Goal: Check status: Check status

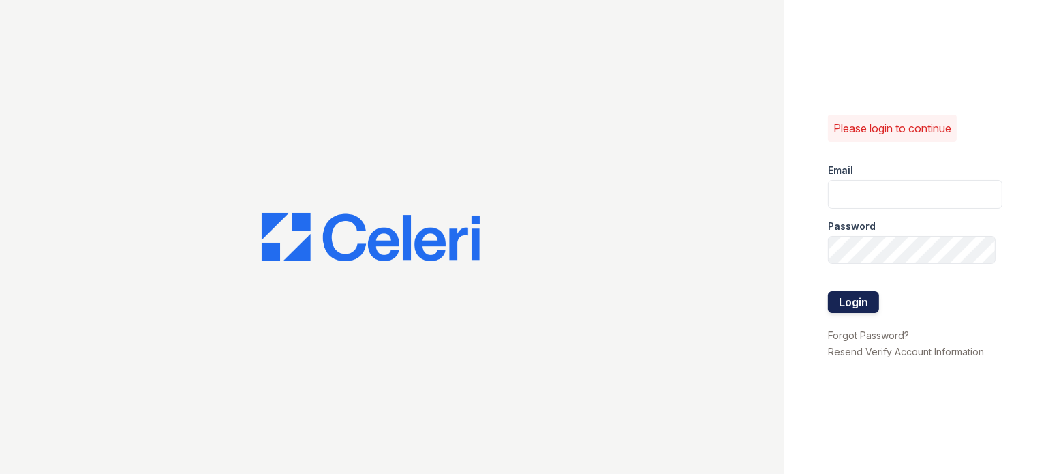
type input "[DOMAIN_NAME][EMAIL_ADDRESS][DOMAIN_NAME]"
click at [870, 307] on button "Login" at bounding box center [853, 302] width 51 height 22
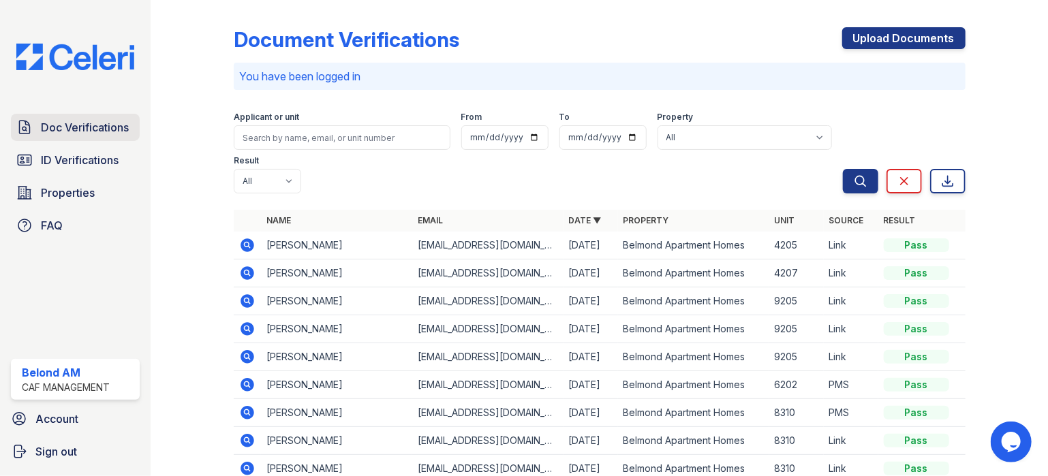
click at [48, 125] on span "Doc Verifications" at bounding box center [85, 127] width 88 height 16
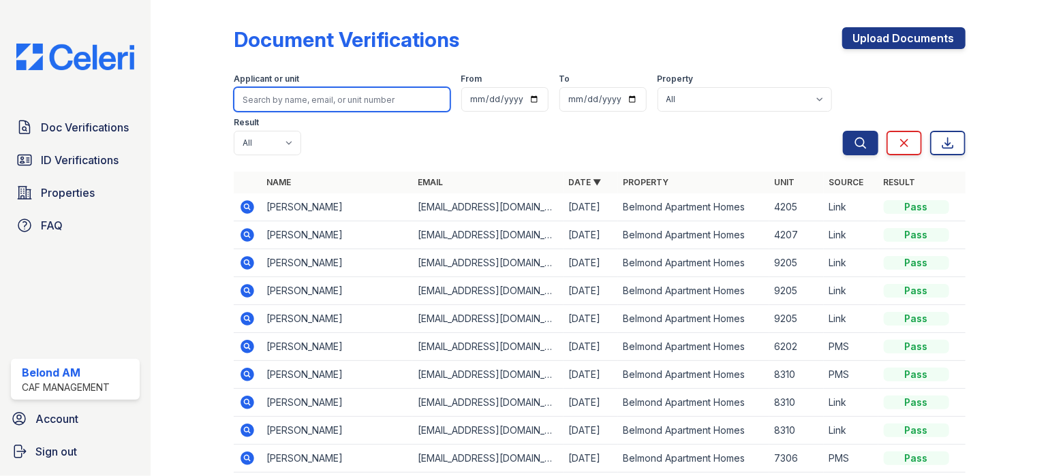
click at [264, 96] on input "search" at bounding box center [342, 99] width 217 height 25
type input "compos"
click at [843, 131] on button "Search" at bounding box center [860, 143] width 35 height 25
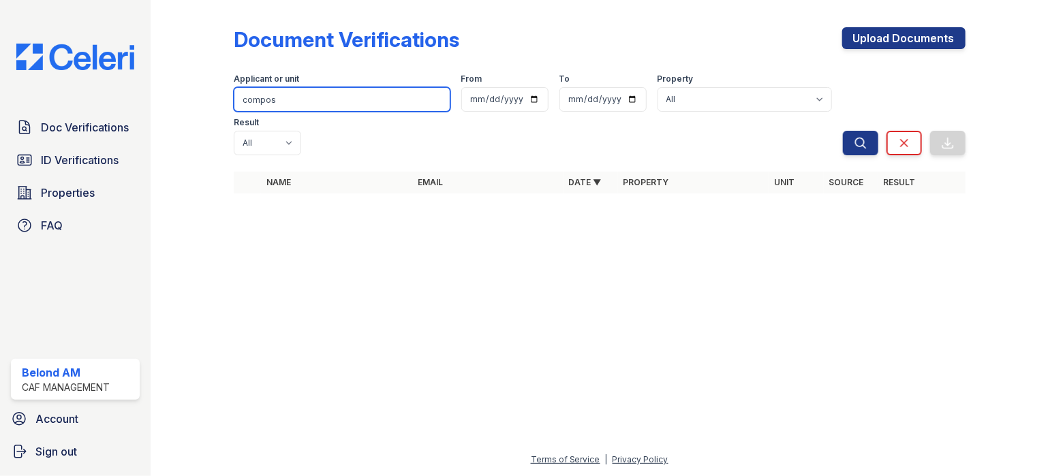
drag, startPoint x: 292, startPoint y: 106, endPoint x: 209, endPoint y: 110, distance: 82.6
click at [209, 110] on div "Document Verifications Upload Documents Filter Applicant or unit compos From To…" at bounding box center [599, 114] width 854 height 229
type input "\"
type input "[PERSON_NAME]"
click at [843, 131] on button "Search" at bounding box center [860, 143] width 35 height 25
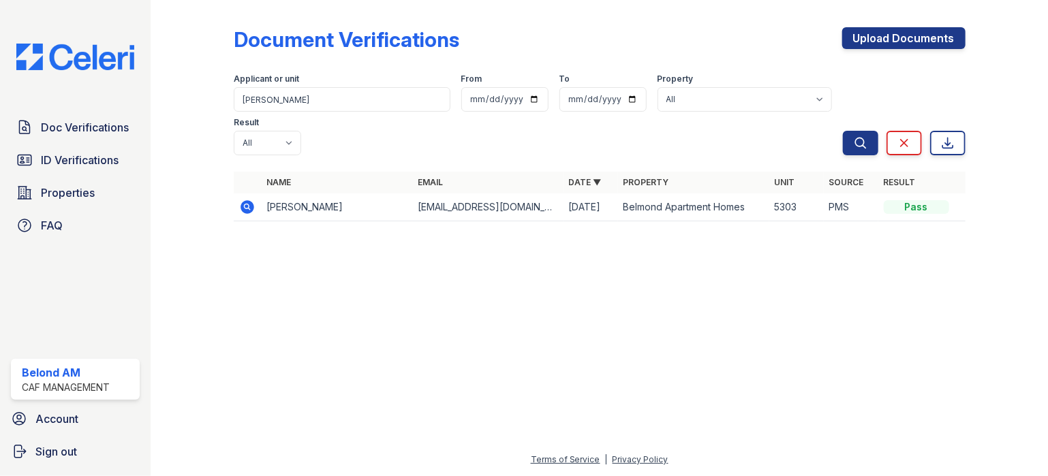
click at [249, 199] on icon at bounding box center [247, 207] width 16 height 16
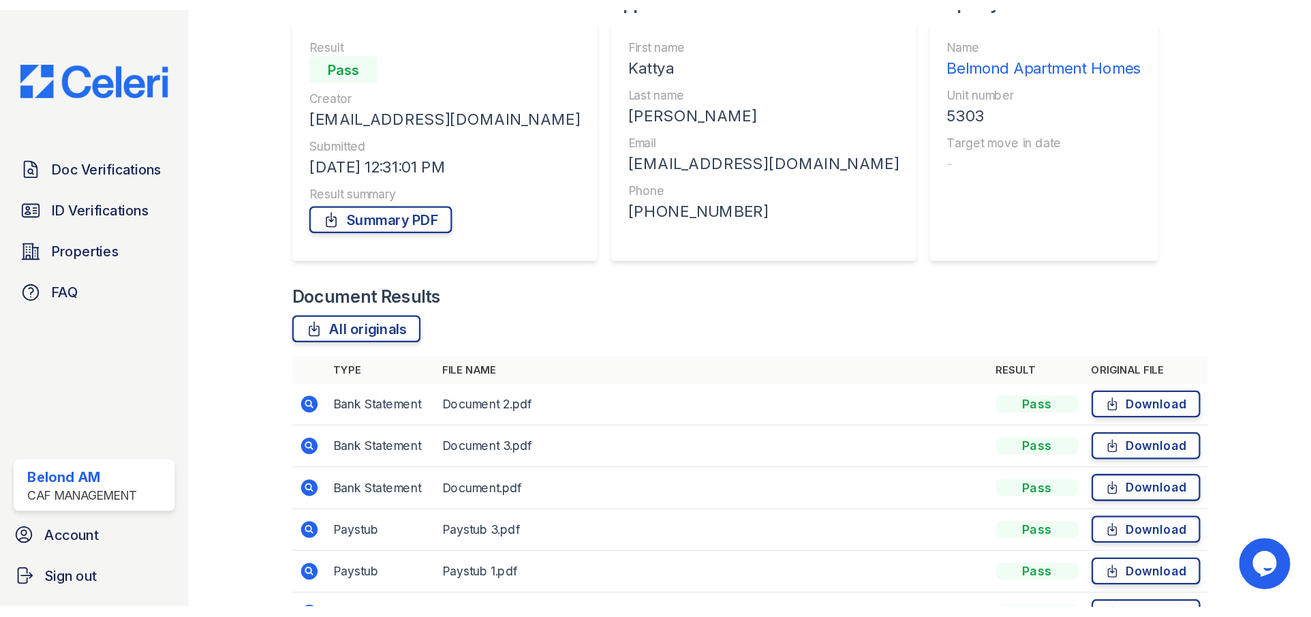
scroll to position [136, 0]
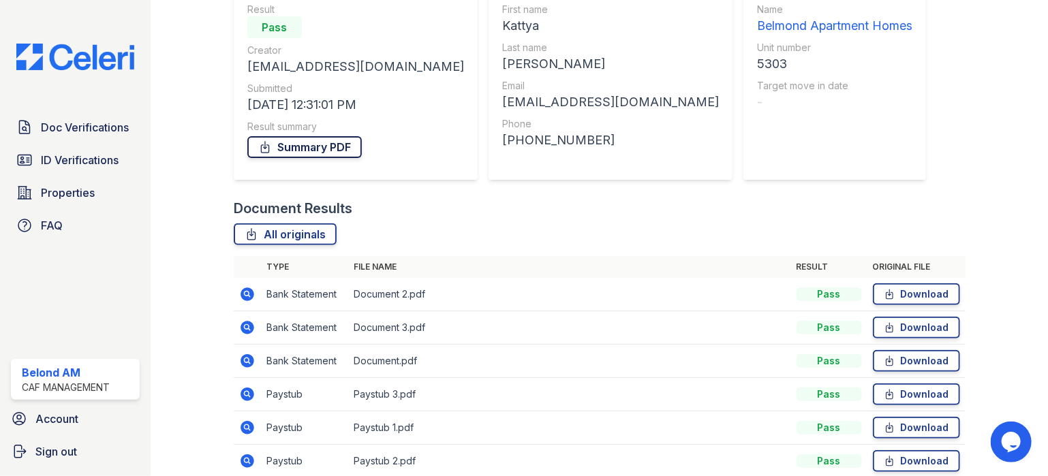
click at [317, 146] on link "Summary PDF" at bounding box center [304, 147] width 114 height 22
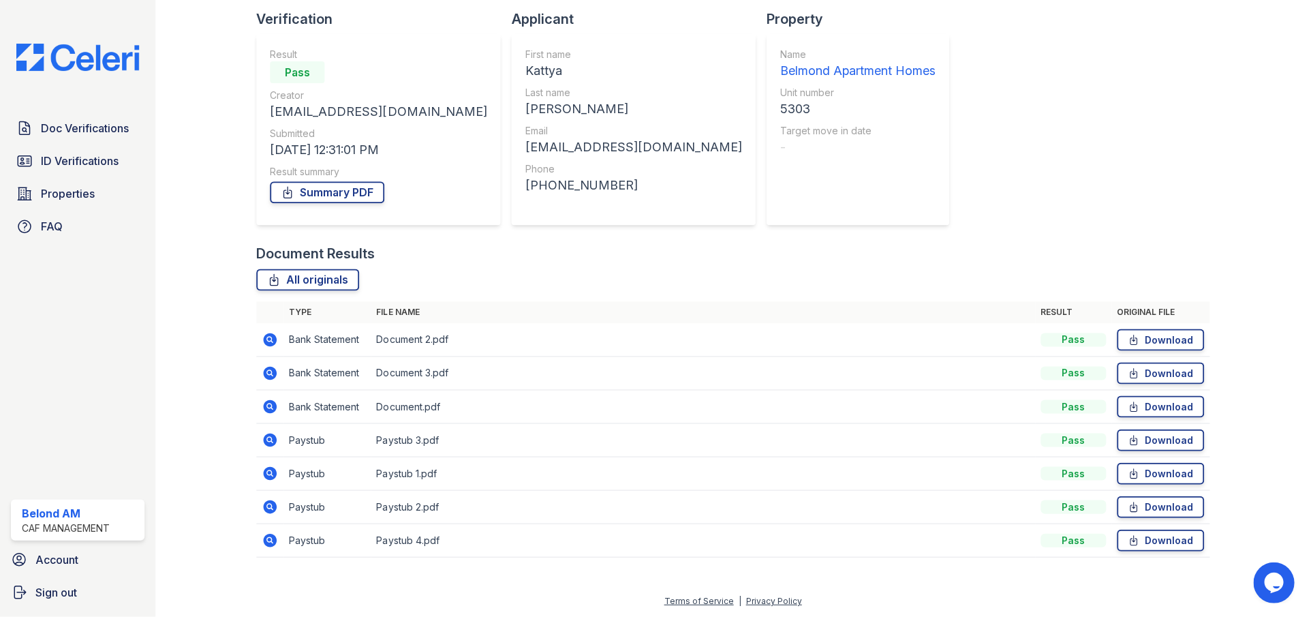
scroll to position [91, 0]
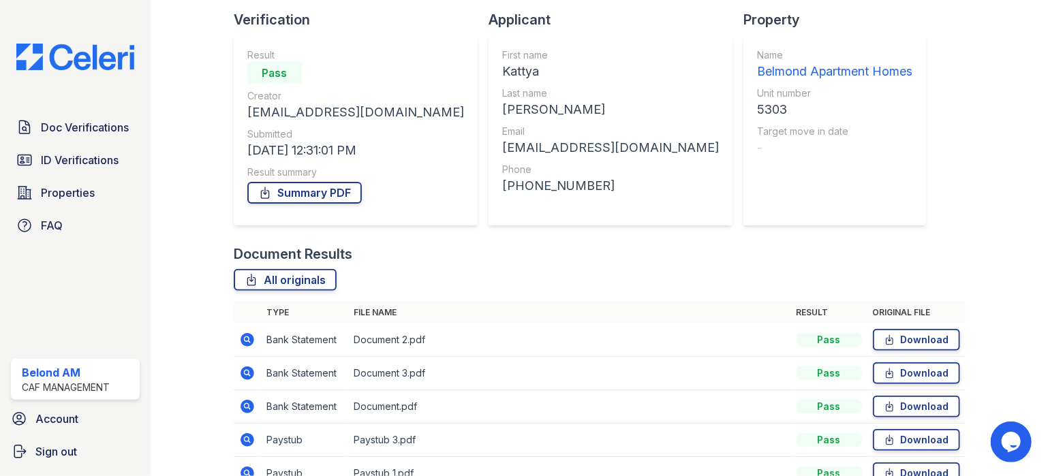
click at [495, 264] on div "Document Results All originals Type File name Result Original file Bank Stateme…" at bounding box center [600, 408] width 732 height 326
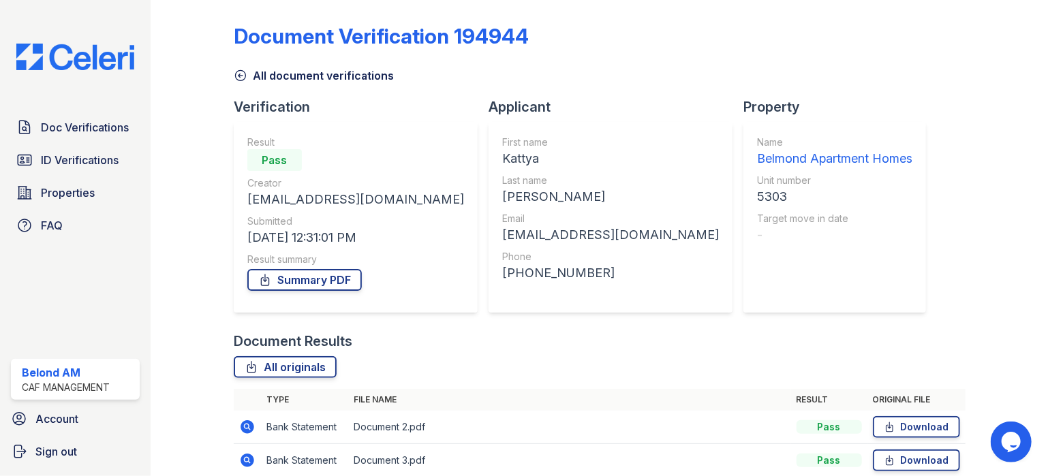
scroll to position [0, 0]
